Goal: Find specific page/section: Find specific page/section

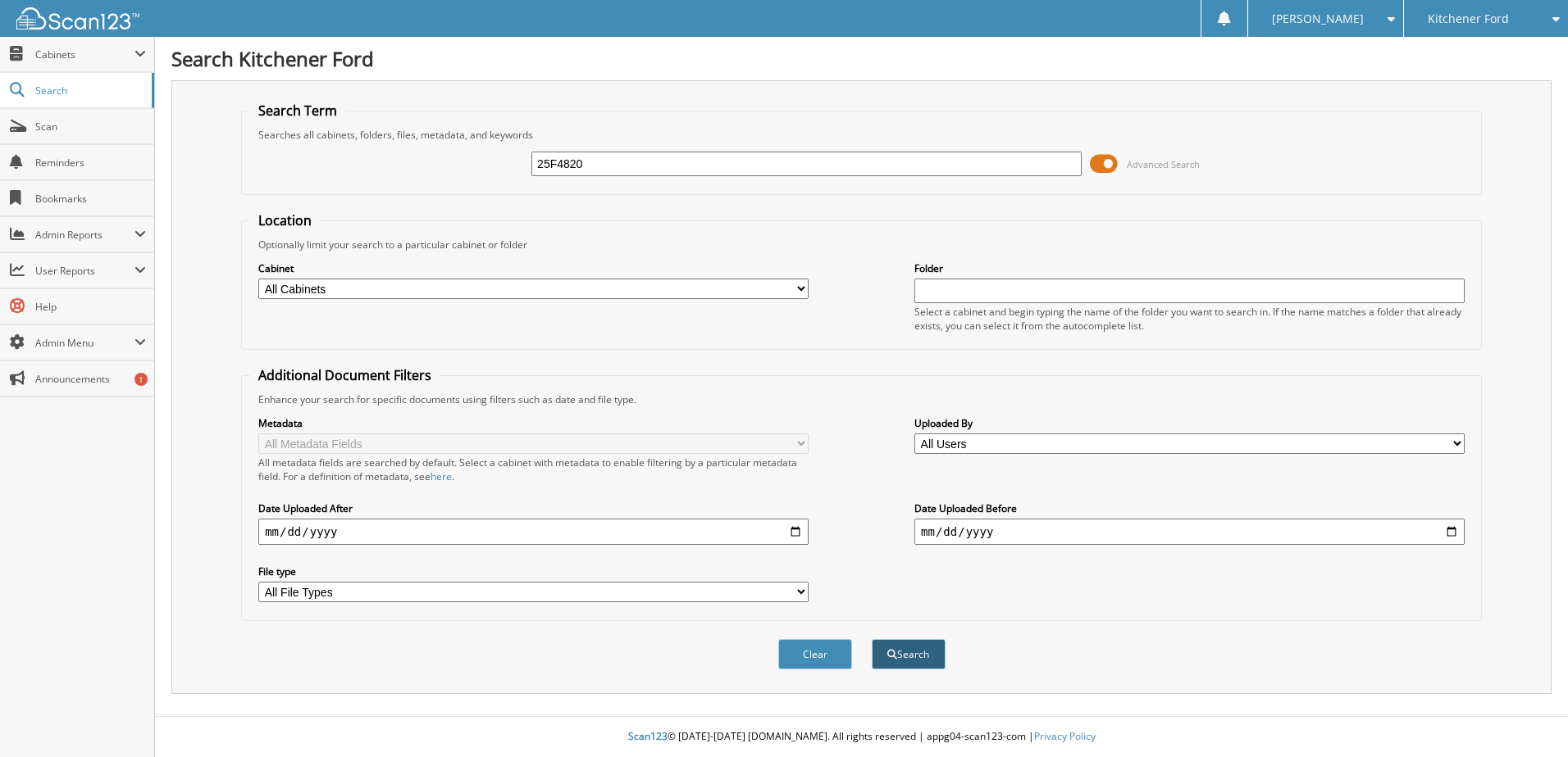
type input "25F4820"
click at [900, 654] on button "Search" at bounding box center [908, 654] width 74 height 31
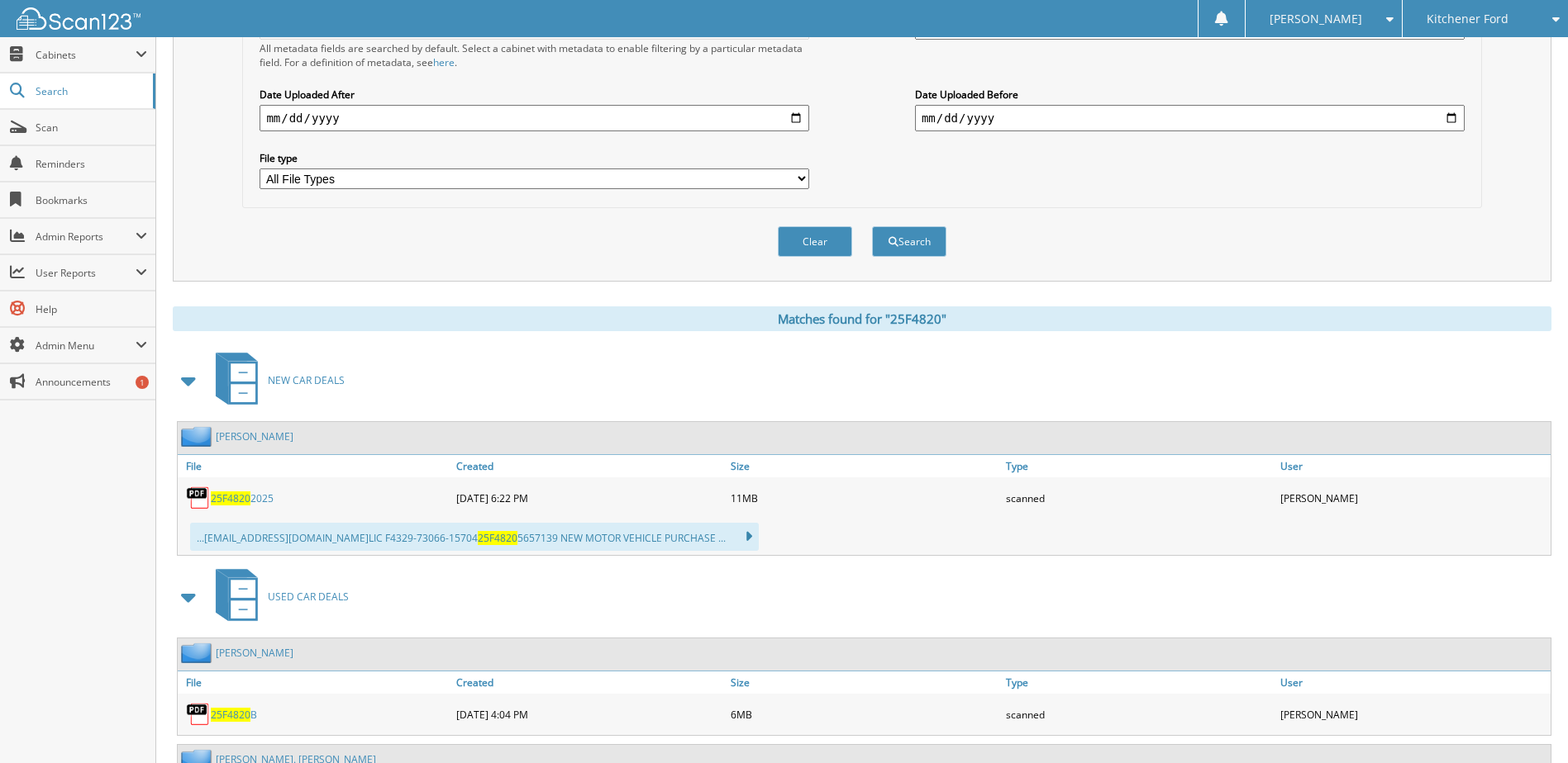
scroll to position [548, 0]
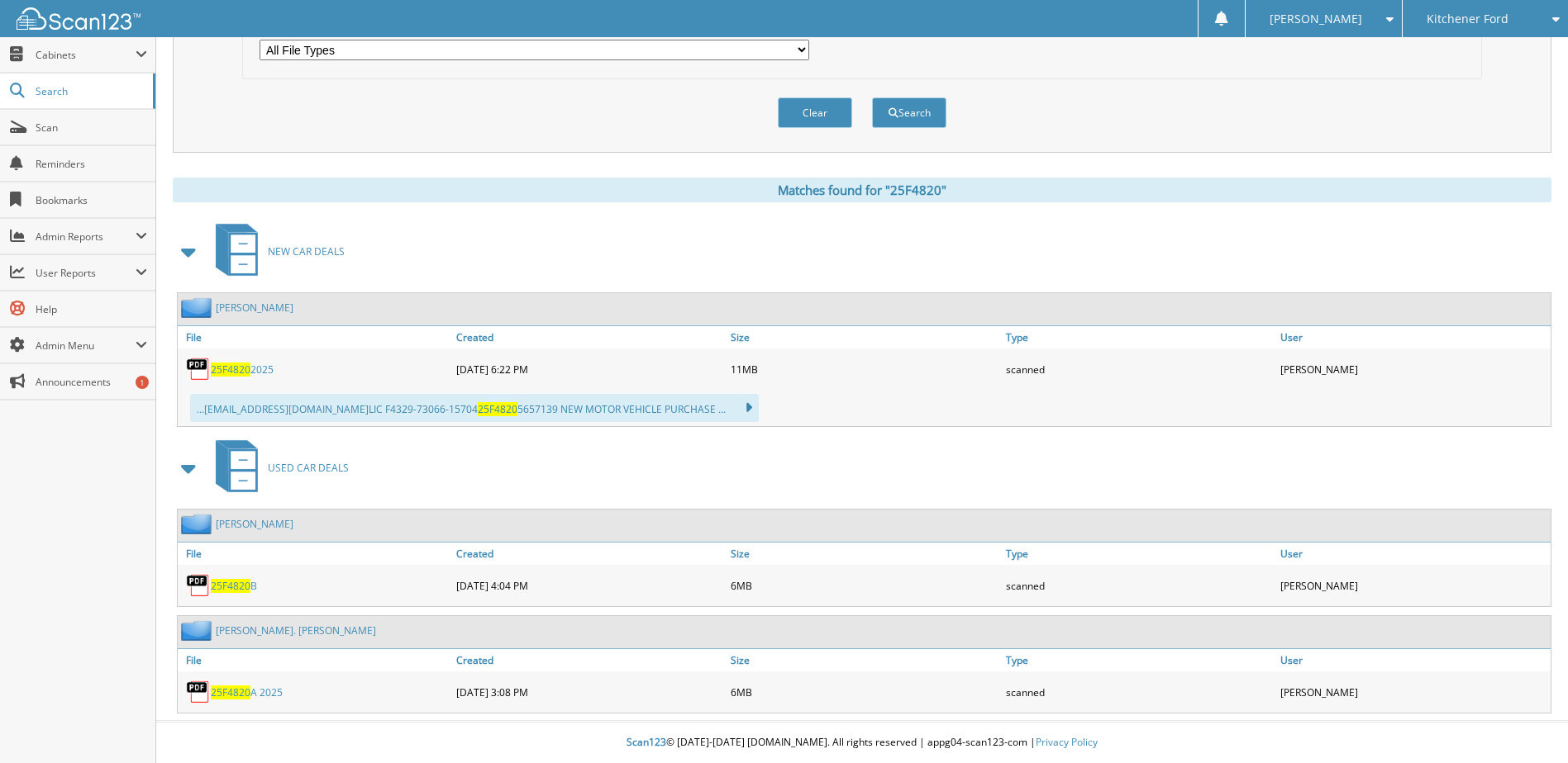
click at [246, 367] on span "25F4820" at bounding box center [231, 369] width 39 height 14
